Goal: Task Accomplishment & Management: Manage account settings

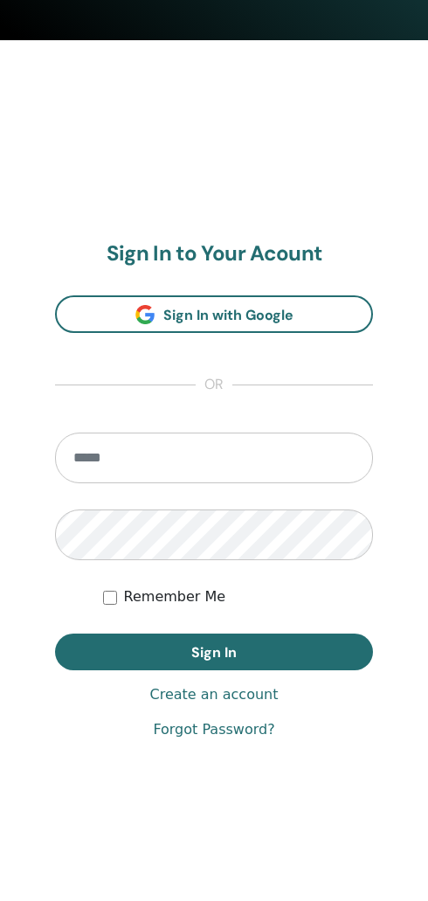
scroll to position [807, 0]
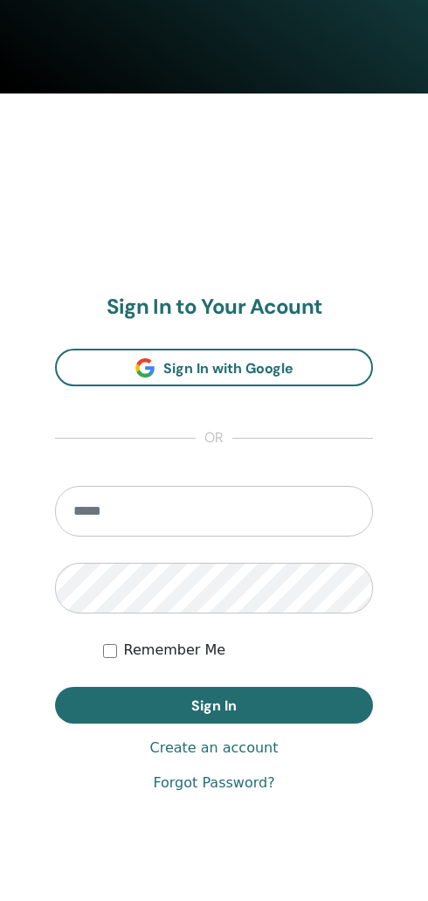
click at [264, 495] on input "email" at bounding box center [214, 512] width 318 height 51
type input "**********"
click at [214, 706] on button "Sign In" at bounding box center [214, 706] width 318 height 37
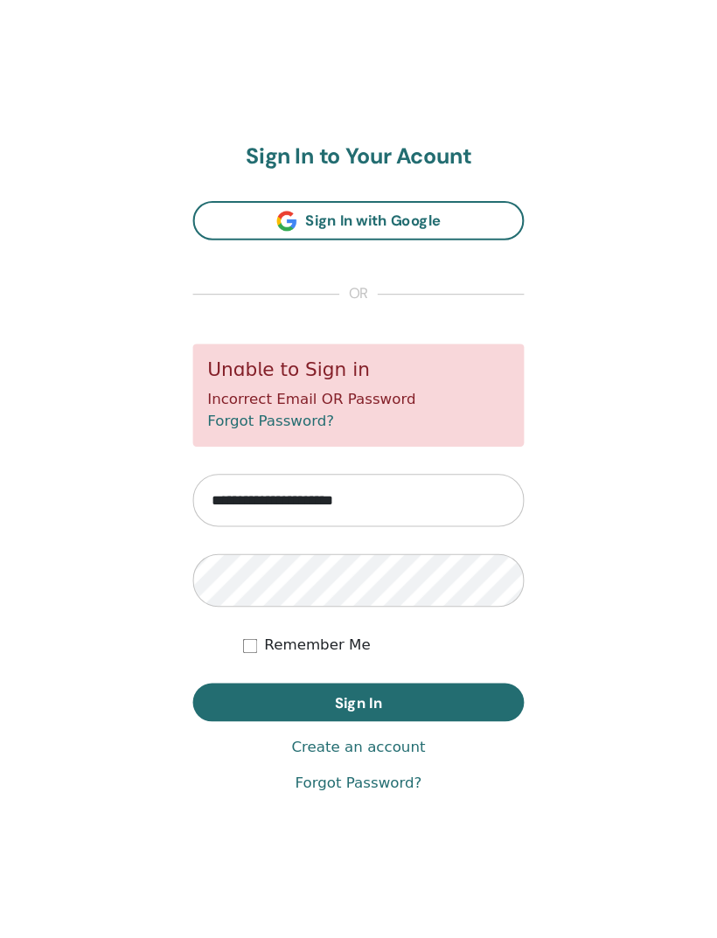
scroll to position [938, 0]
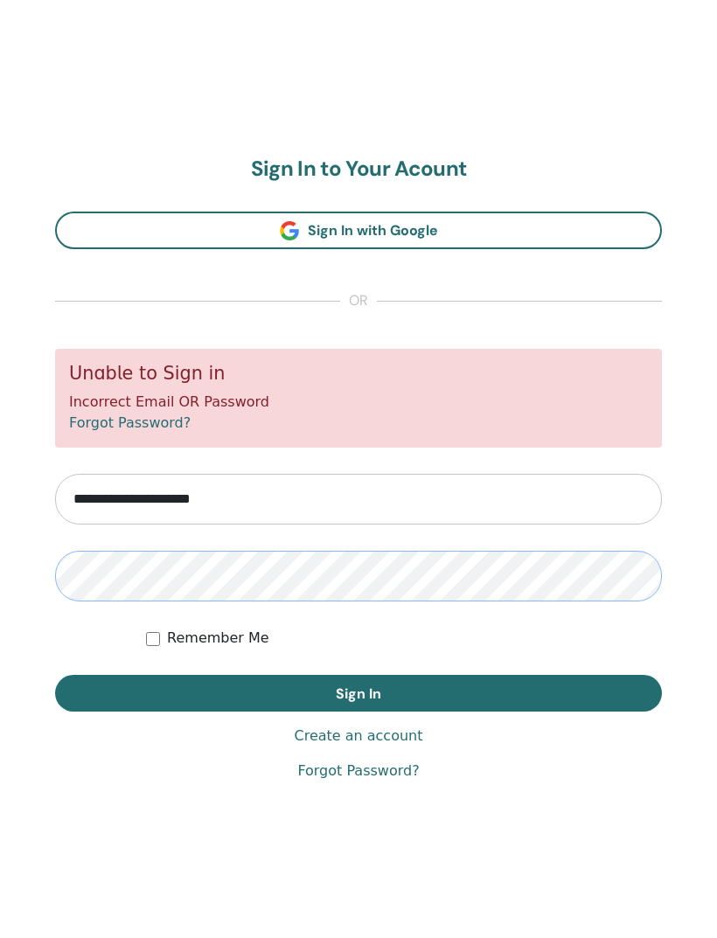
click at [358, 692] on button "Sign In" at bounding box center [358, 693] width 607 height 37
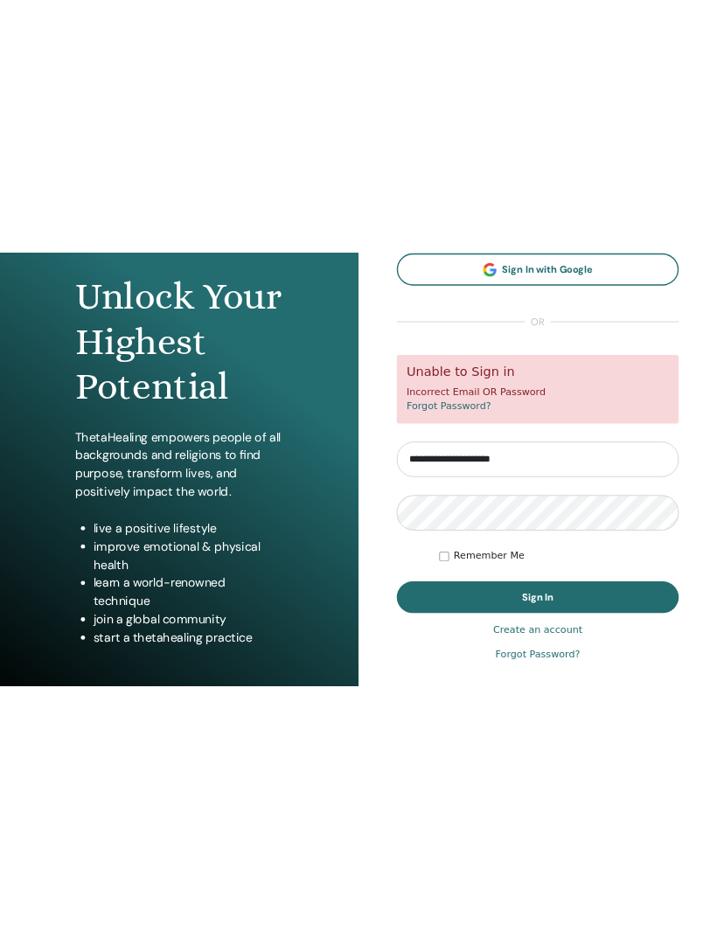
scroll to position [882, 0]
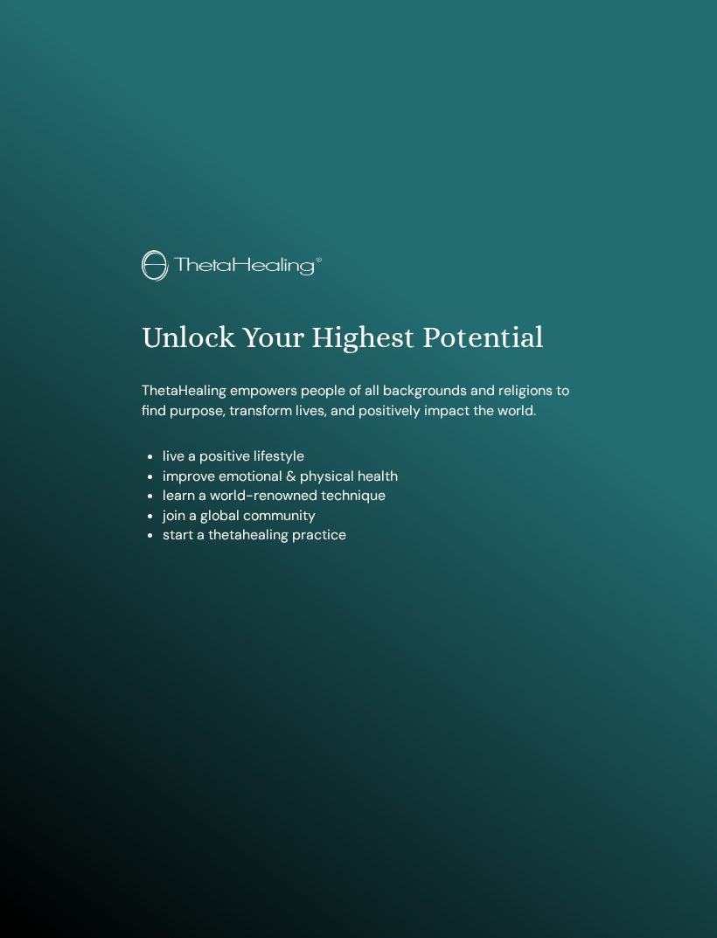
scroll to position [938, 0]
